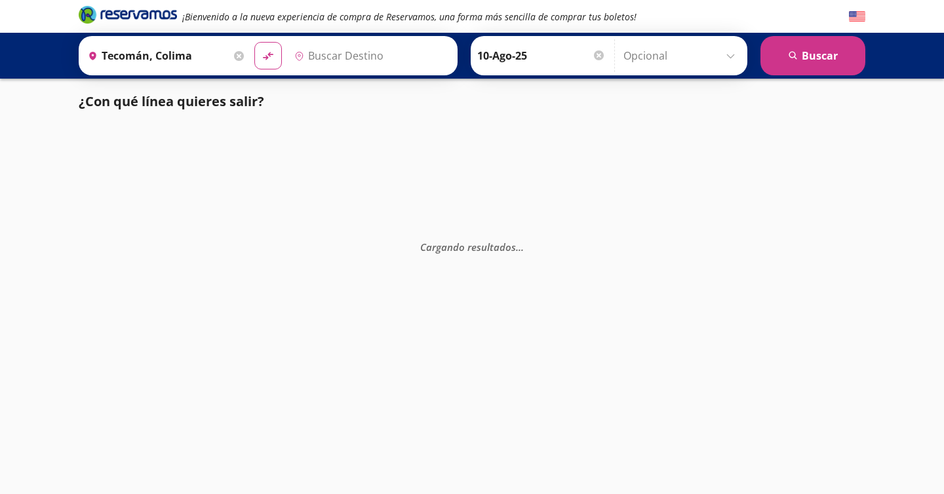
type input "[GEOGRAPHIC_DATA], [GEOGRAPHIC_DATA]"
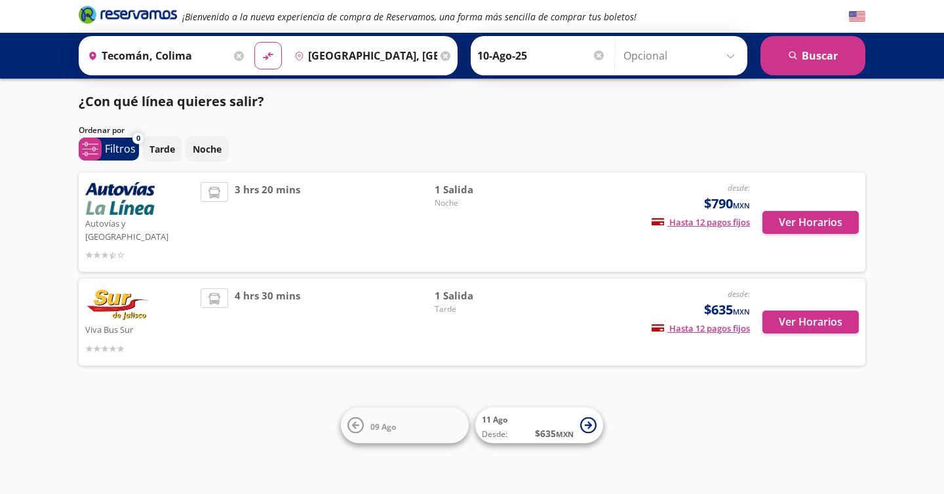
click at [528, 149] on div "Tarde Noche" at bounding box center [503, 149] width 723 height 26
click at [688, 410] on div "¡Bienvenido a la nueva experiencia de compra de Reservamos, una forma más senci…" at bounding box center [472, 247] width 944 height 494
click at [590, 424] on icon at bounding box center [588, 425] width 7 height 7
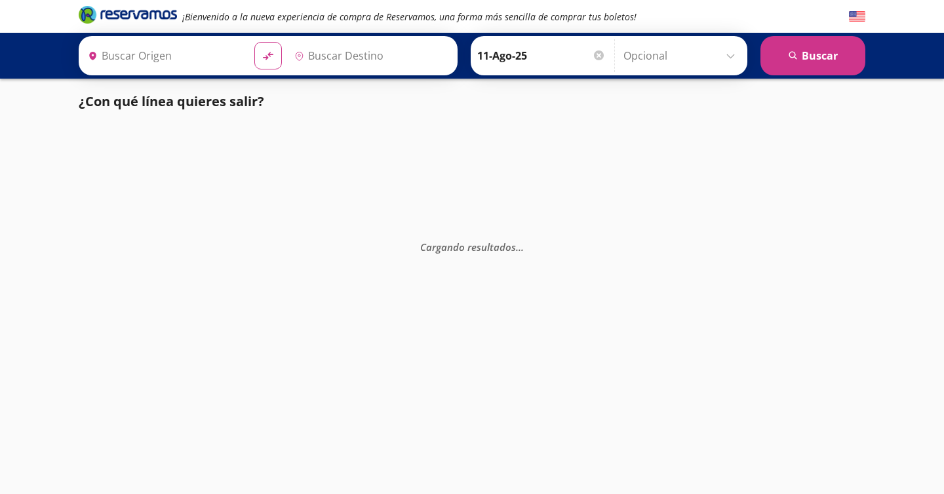
type input "[GEOGRAPHIC_DATA], [GEOGRAPHIC_DATA]"
type input "Tecomán, Colima"
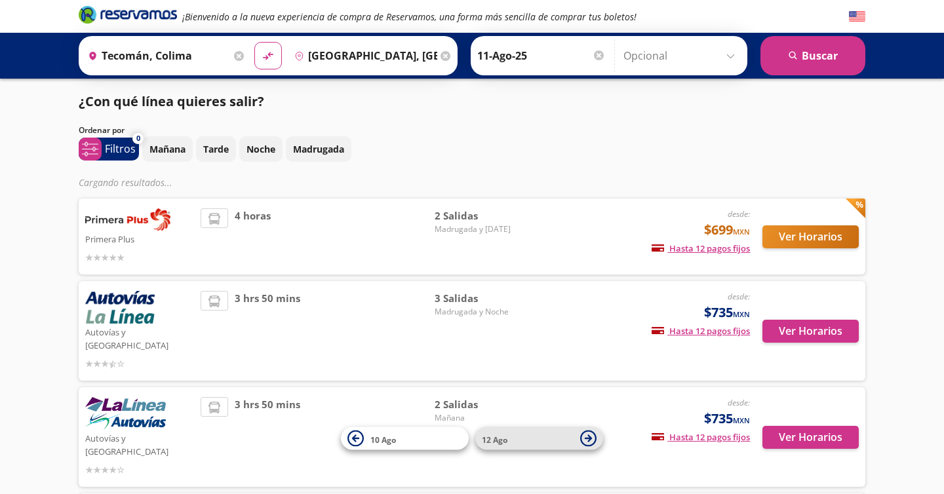
click at [593, 437] on icon at bounding box center [588, 439] width 16 height 16
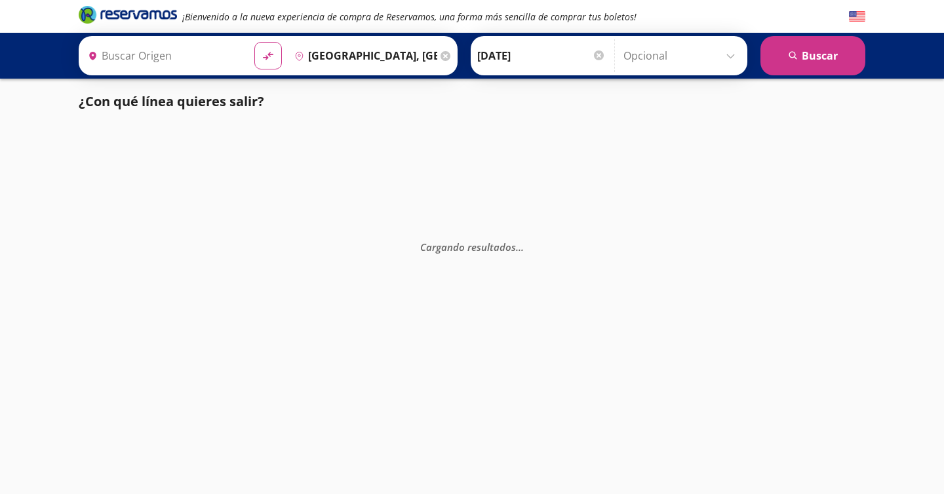
type input "Tecomán, Colima"
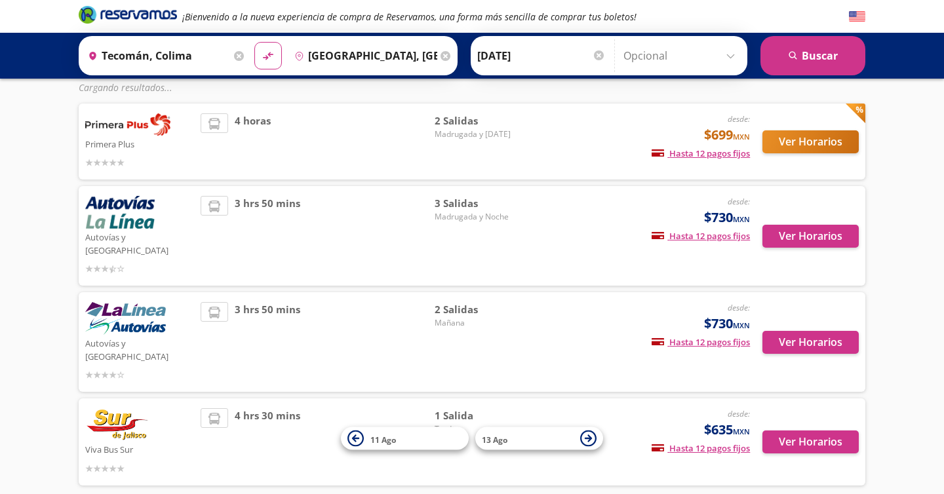
scroll to position [94, 0]
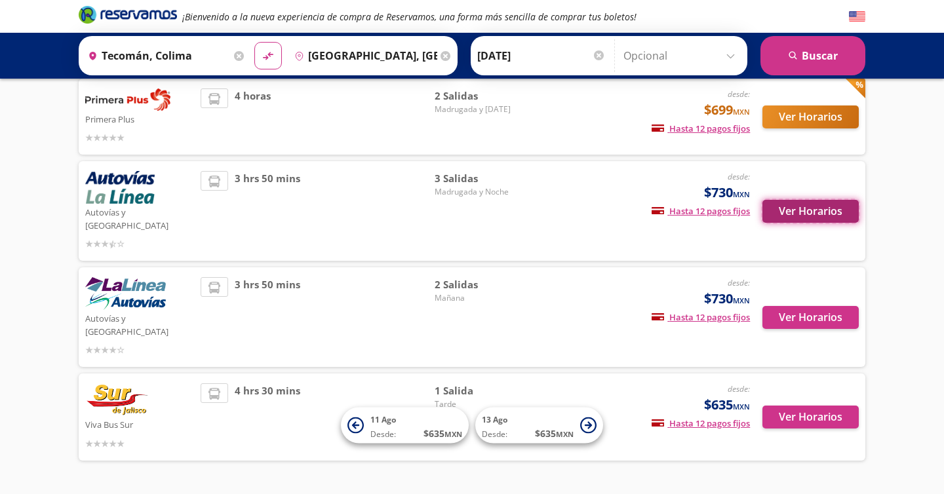
click at [790, 209] on button "Ver Horarios" at bounding box center [811, 211] width 96 height 23
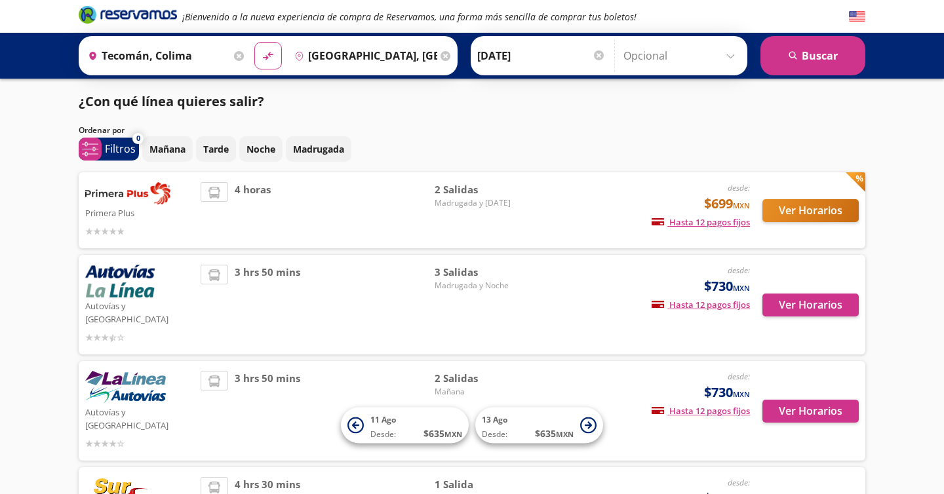
scroll to position [94, 0]
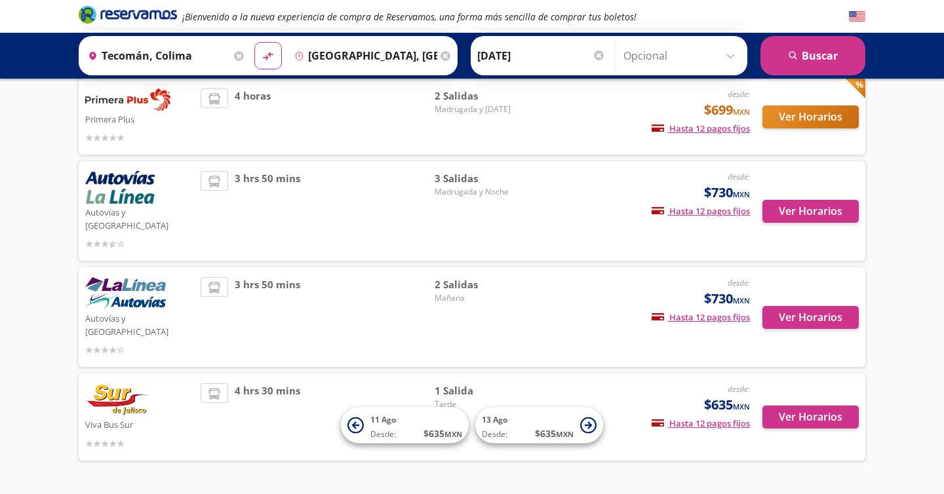
click at [157, 310] on p "Autovías y [GEOGRAPHIC_DATA]" at bounding box center [139, 324] width 109 height 28
click at [776, 306] on button "Ver Horarios" at bounding box center [811, 317] width 96 height 23
